Goal: Task Accomplishment & Management: Manage account settings

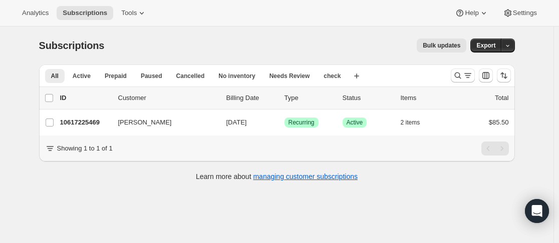
click at [203, 224] on div "Subscriptions. This page is ready Subscriptions Bulk updates More actions Bulk …" at bounding box center [277, 148] width 554 height 243
click at [463, 74] on icon "Search and filter results" at bounding box center [458, 76] width 10 height 10
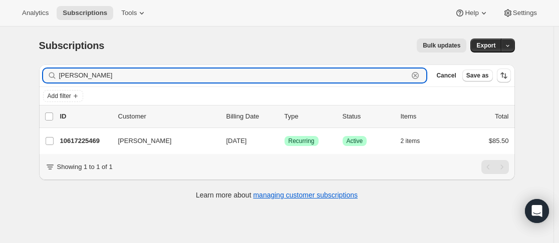
click at [420, 76] on icon "button" at bounding box center [415, 76] width 10 height 10
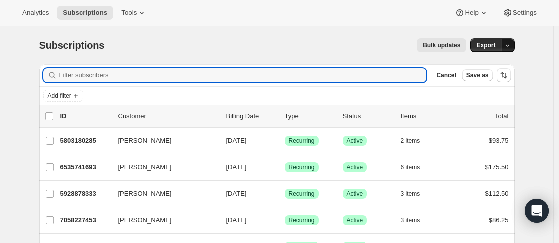
click at [511, 45] on icon "button" at bounding box center [507, 46] width 7 height 7
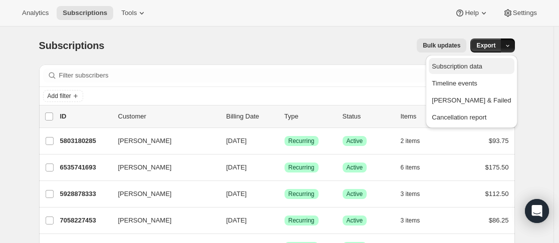
click at [482, 66] on span "Subscription data" at bounding box center [457, 67] width 50 height 8
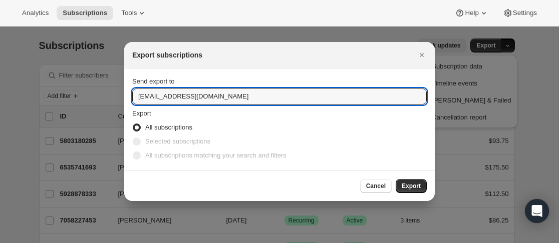
drag, startPoint x: 240, startPoint y: 98, endPoint x: 122, endPoint y: 98, distance: 118.7
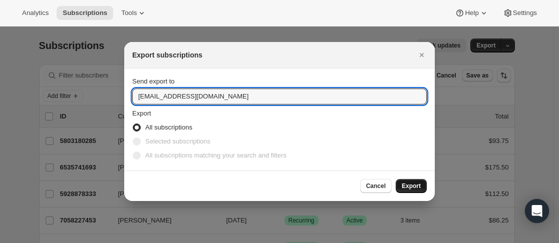
type input "cellardoor@nikolaestate.com"
click at [401, 185] on button "Export" at bounding box center [411, 186] width 31 height 14
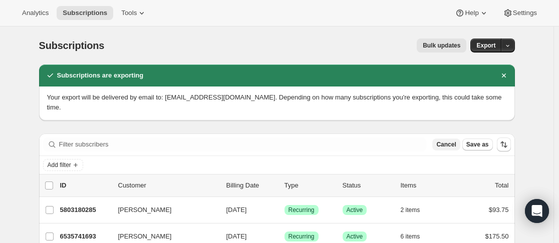
click at [450, 141] on span "Cancel" at bounding box center [446, 145] width 20 height 8
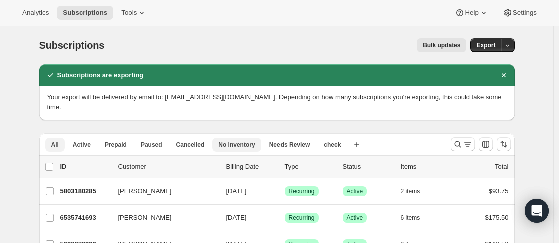
drag, startPoint x: 71, startPoint y: 134, endPoint x: 245, endPoint y: 131, distance: 174.4
click at [71, 138] on button "Active" at bounding box center [82, 145] width 30 height 14
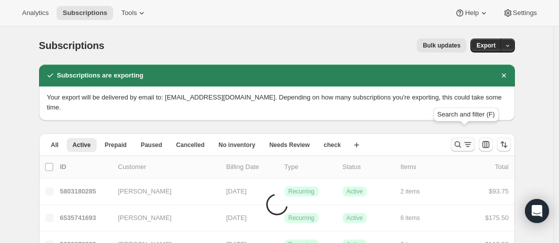
click at [458, 140] on icon "Search and filter results" at bounding box center [458, 145] width 10 height 10
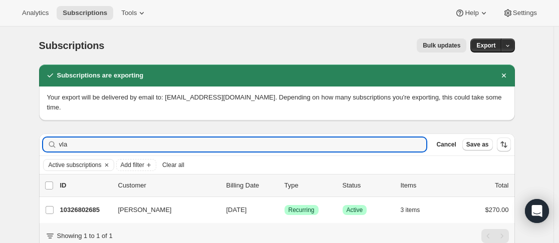
type input "vla"
